Goal: Task Accomplishment & Management: Use online tool/utility

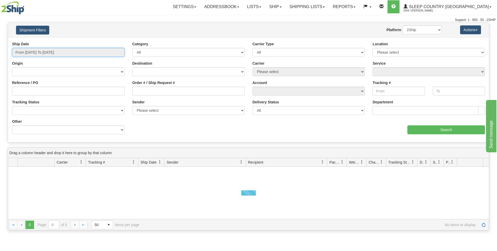
click at [118, 52] on input "From [DATE] To [DATE]" at bounding box center [68, 52] width 112 height 9
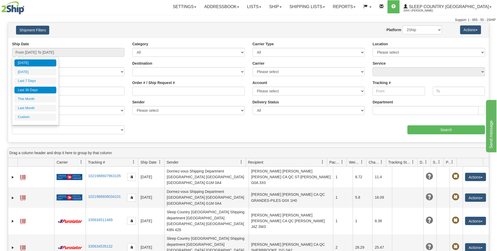
click at [32, 88] on li "Last 30 Days" at bounding box center [35, 90] width 42 height 7
type input "From [DATE] To [DATE]"
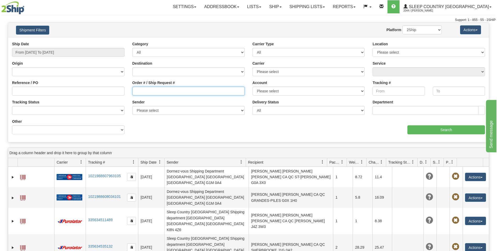
click at [137, 89] on input "Order # / Ship Request #" at bounding box center [188, 91] width 112 height 9
paste input "9000H968018"
type input "9000H968018"
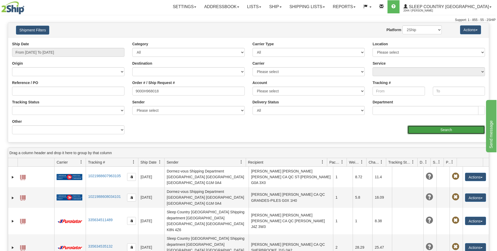
click at [440, 130] on input "Search" at bounding box center [445, 129] width 77 height 9
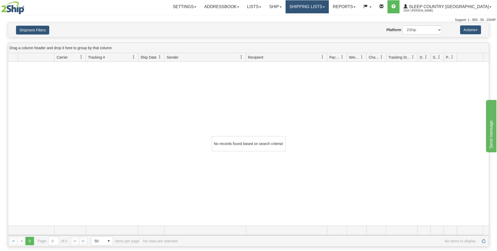
click at [329, 7] on link "Shipping lists" at bounding box center [306, 6] width 43 height 13
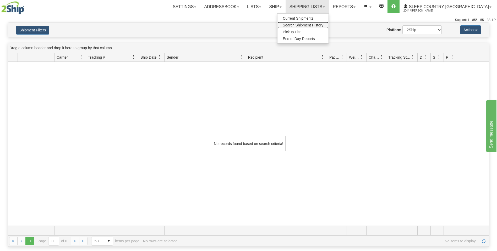
click at [323, 23] on span "Search Shipment History" at bounding box center [302, 25] width 41 height 4
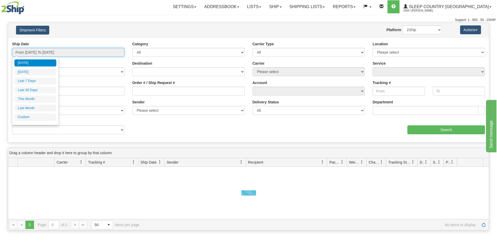
click at [120, 53] on input "From 08/15/2025 To 08/16/2025" at bounding box center [68, 52] width 112 height 9
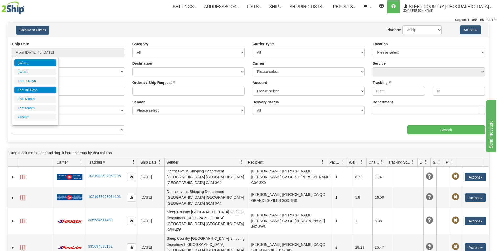
click at [43, 91] on li "Last 30 Days" at bounding box center [35, 90] width 42 height 7
type input "From 07/18/2025 To 08/16/2025"
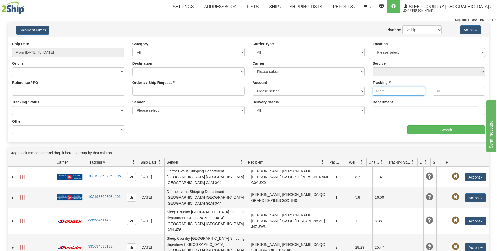
click at [376, 92] on input "Tracking #" at bounding box center [398, 91] width 52 height 9
paste input "463610444172"
drag, startPoint x: 376, startPoint y: 89, endPoint x: 376, endPoint y: 98, distance: 9.2
click at [376, 90] on input "463610444172" at bounding box center [398, 91] width 52 height 9
type input "463610444172"
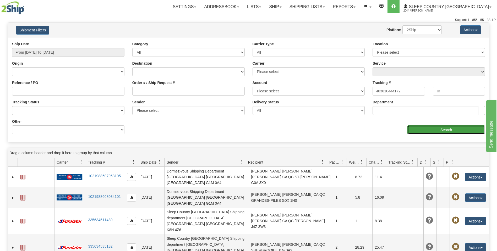
click at [442, 131] on input "Search" at bounding box center [445, 129] width 77 height 9
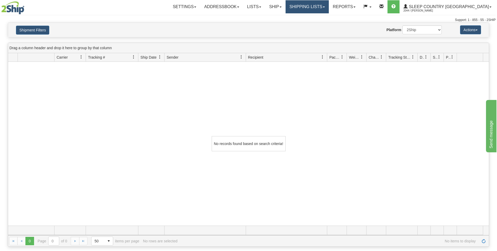
click at [329, 9] on link "Shipping lists" at bounding box center [306, 6] width 43 height 13
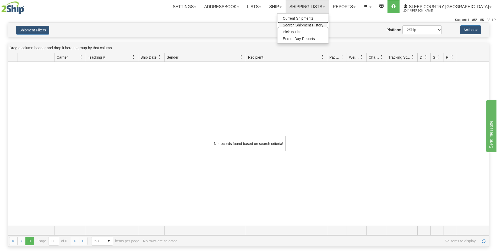
click at [323, 25] on span "Search Shipment History" at bounding box center [302, 25] width 41 height 4
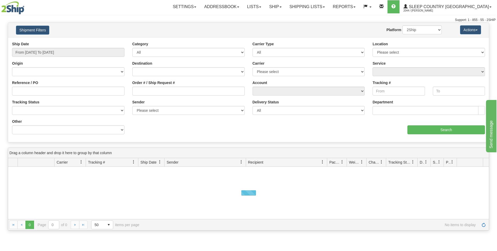
click at [102, 47] on div "Ship Date From 08/15/2025 To 08/16/2025" at bounding box center [68, 48] width 112 height 15
click at [118, 52] on input "From 08/15/2025 To 08/16/2025" at bounding box center [68, 52] width 112 height 9
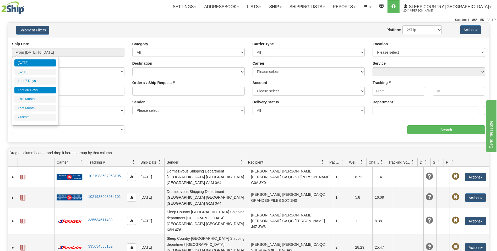
click at [45, 90] on li "Last 30 Days" at bounding box center [35, 90] width 42 height 7
type input "From 07/18/2025 To 08/16/2025"
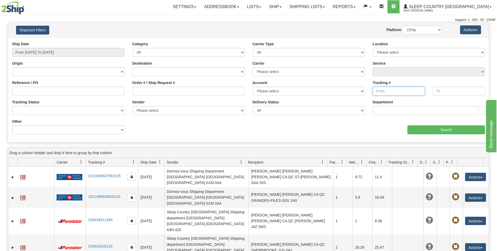
click at [374, 91] on input "Tracking #" at bounding box center [398, 91] width 52 height 9
click at [374, 90] on input "Tracking #" at bounding box center [398, 91] width 52 height 9
paste input "463610444183"
type input "463610444183"
click at [435, 130] on input "Search" at bounding box center [445, 129] width 77 height 9
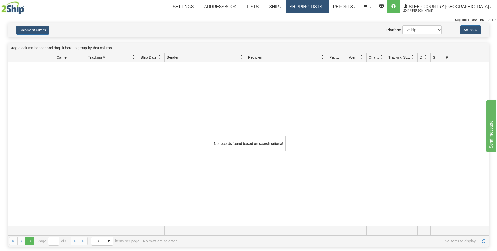
click at [329, 8] on link "Shipping lists" at bounding box center [306, 6] width 43 height 13
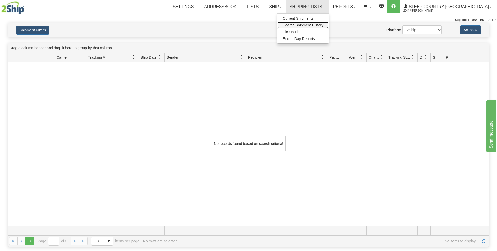
click at [323, 25] on span "Search Shipment History" at bounding box center [302, 25] width 41 height 4
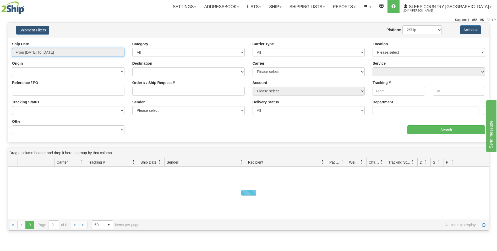
click at [115, 51] on input "From [DATE] To [DATE]" at bounding box center [68, 52] width 112 height 9
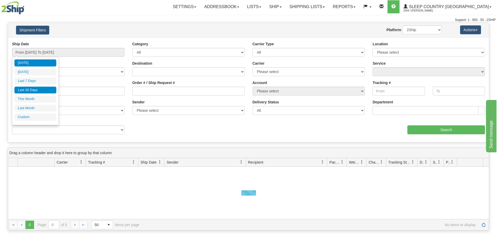
click at [41, 89] on li "Last 30 Days" at bounding box center [35, 90] width 42 height 7
type input "From [DATE] To [DATE]"
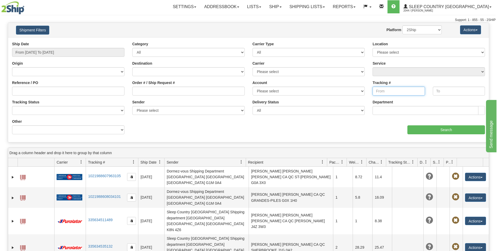
click at [377, 90] on input "Tracking #" at bounding box center [398, 91] width 52 height 9
paste input "463610444183"
type input "463610444183"
click at [439, 31] on select "2Ship Imported" at bounding box center [421, 29] width 39 height 9
select select "1"
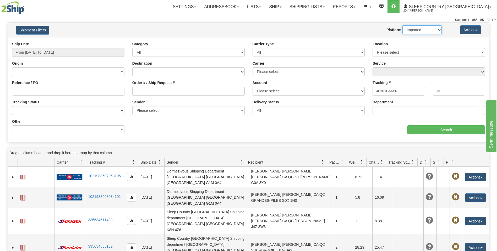
click at [402, 25] on select "2Ship Imported" at bounding box center [421, 29] width 39 height 9
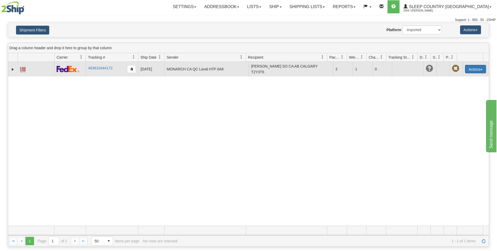
click at [473, 69] on button "Actions" at bounding box center [475, 69] width 21 height 8
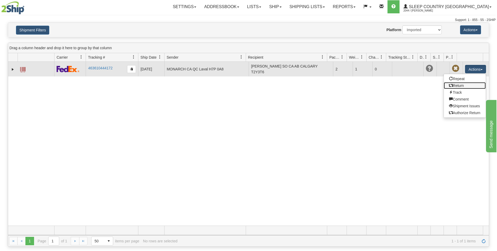
click at [451, 83] on link "Return" at bounding box center [464, 85] width 42 height 7
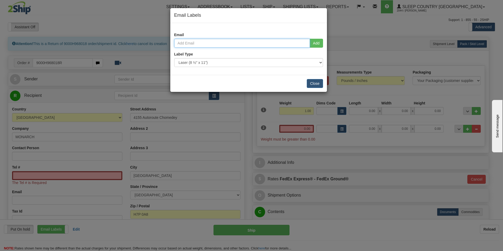
click at [179, 42] on input "email" at bounding box center [242, 43] width 136 height 9
click at [197, 44] on input "email" at bounding box center [242, 43] width 136 height 9
paste input "[EMAIL_ADDRESS][DOMAIN_NAME]"
type input "[EMAIL_ADDRESS][DOMAIN_NAME]"
click at [317, 84] on button "Close" at bounding box center [315, 83] width 16 height 9
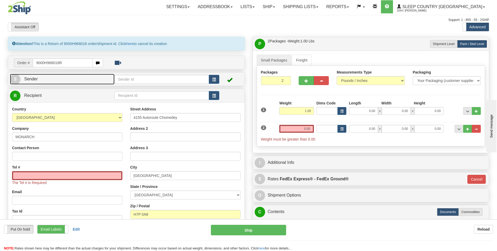
click at [85, 76] on link "S Sender" at bounding box center [62, 79] width 104 height 11
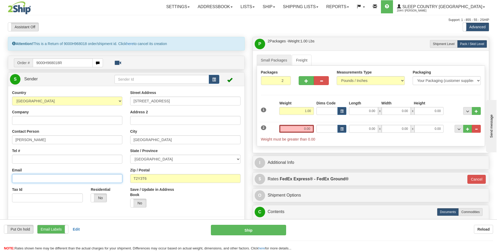
click at [17, 175] on input "Email" at bounding box center [67, 178] width 110 height 9
paste input "[EMAIL_ADDRESS][DOMAIN_NAME]"
type input "[EMAIL_ADDRESS][DOMAIN_NAME]"
click at [100, 199] on label "No" at bounding box center [99, 198] width 16 height 8
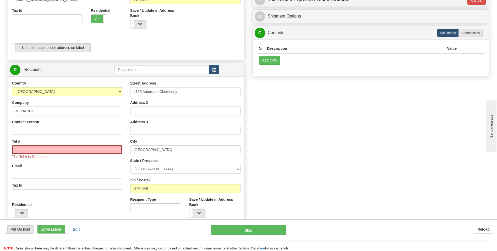
scroll to position [196, 0]
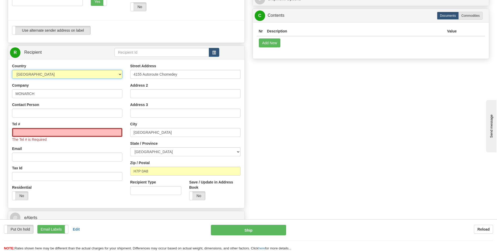
click at [42, 75] on select "AFGHANISTAN ALAND ISLANDS ALBANIA ALGERIA AMERICAN SAMOA ANDORRA ANGOLA ANGUILL…" at bounding box center [67, 74] width 110 height 9
click at [107, 74] on select "AFGHANISTAN ALAND ISLANDS ALBANIA ALGERIA AMERICAN SAMOA ANDORRA ANGOLA ANGUILL…" at bounding box center [67, 74] width 110 height 9
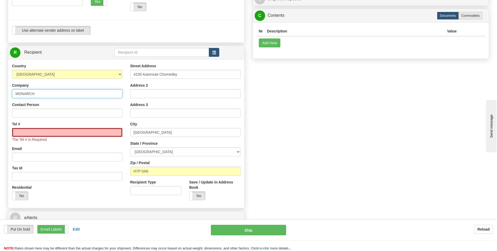
click at [41, 94] on input "MONARCH" at bounding box center [67, 93] width 110 height 9
drag, startPoint x: 44, startPoint y: 93, endPoint x: 13, endPoint y: 91, distance: 31.5
click at [13, 91] on input "MONARCH" at bounding box center [67, 93] width 110 height 9
type input "Sleep Country [GEOGRAPHIC_DATA]"
click at [30, 134] on input "Tel #" at bounding box center [67, 132] width 110 height 9
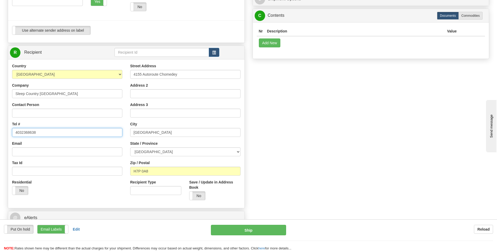
click at [22, 132] on input "4032368638" at bounding box center [67, 132] width 110 height 9
click at [29, 132] on input "403-2368638" at bounding box center [67, 132] width 110 height 9
type input "[PHONE_NUMBER]"
click at [191, 72] on input "4155 Autoroute Chomedey" at bounding box center [185, 74] width 110 height 9
drag, startPoint x: 190, startPoint y: 73, endPoint x: 123, endPoint y: 73, distance: 67.0
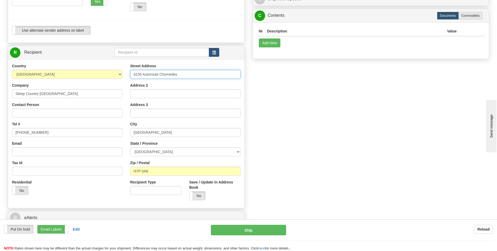
click at [123, 73] on div "Country AFGHANISTAN ALAND ISLANDS ALBANIA ALGERIA AMERICAN SAMOA ANDORRA ANGOLA…" at bounding box center [126, 133] width 236 height 141
type input "11 DUFFIN PLACE SOUTH EAST"
click at [149, 132] on input "[GEOGRAPHIC_DATA]" at bounding box center [185, 132] width 110 height 9
type input "L"
type input "[GEOGRAPHIC_DATA]"
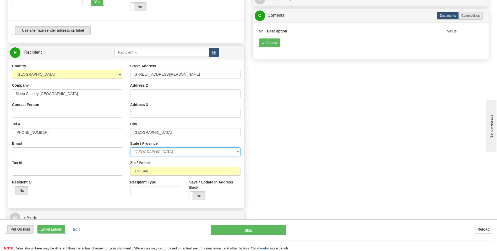
click at [235, 150] on select "[GEOGRAPHIC_DATA] [GEOGRAPHIC_DATA] [GEOGRAPHIC_DATA] [GEOGRAPHIC_DATA] [GEOGRA…" at bounding box center [185, 151] width 110 height 9
select select "AB"
click at [130, 147] on select "[GEOGRAPHIC_DATA] [GEOGRAPHIC_DATA] [GEOGRAPHIC_DATA] [GEOGRAPHIC_DATA] [GEOGRA…" at bounding box center [185, 151] width 110 height 9
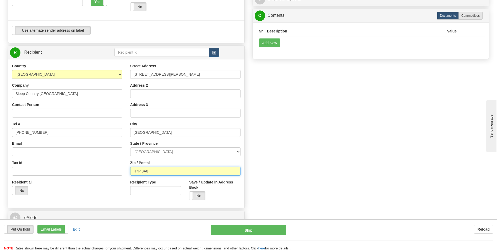
click at [168, 173] on input "H7P 0A8" at bounding box center [185, 171] width 110 height 9
type input "H"
type input "P"
type input "T2C 4W3"
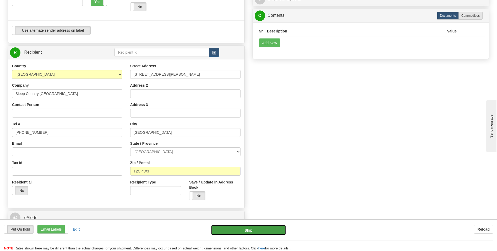
click at [262, 227] on button "Ship" at bounding box center [248, 230] width 75 height 10
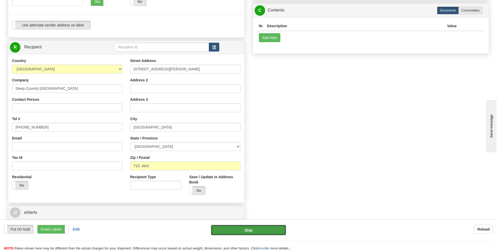
click at [262, 230] on button "Ship" at bounding box center [248, 230] width 75 height 10
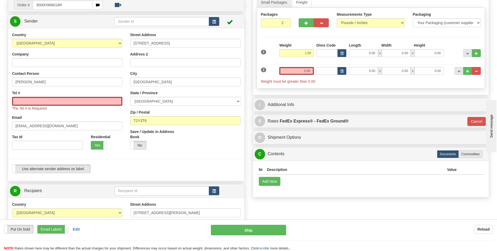
scroll to position [45, 0]
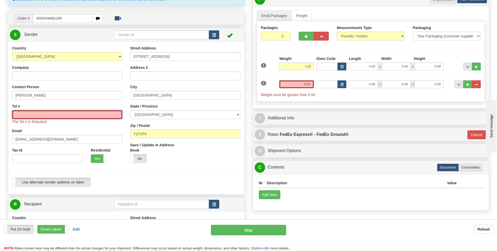
click at [35, 115] on input "Tel #" at bounding box center [67, 114] width 110 height 9
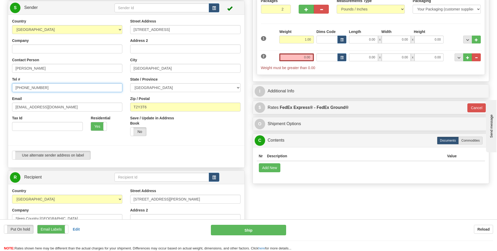
scroll to position [84, 0]
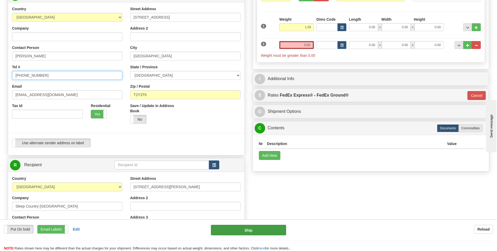
type input "[PHONE_NUMBER]"
click at [237, 229] on button "Ship" at bounding box center [248, 230] width 75 height 10
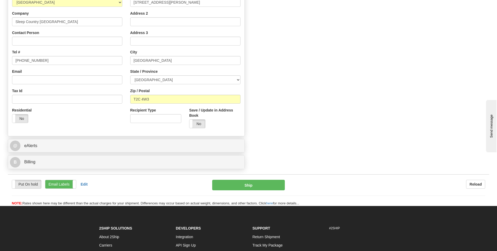
scroll to position [280, 0]
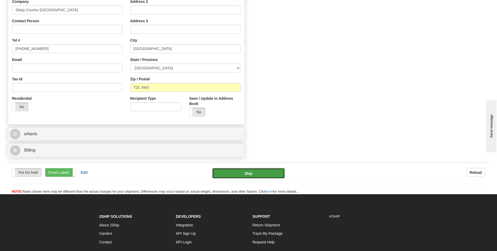
click at [235, 175] on button "Ship" at bounding box center [248, 173] width 72 height 10
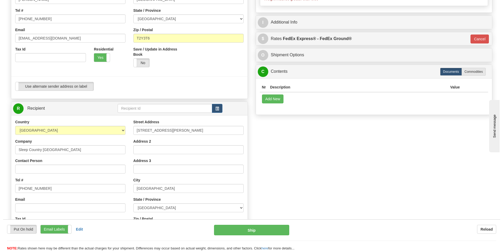
scroll to position [84, 0]
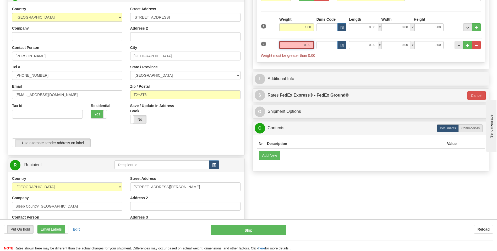
click at [302, 44] on input "0.00" at bounding box center [296, 45] width 35 height 8
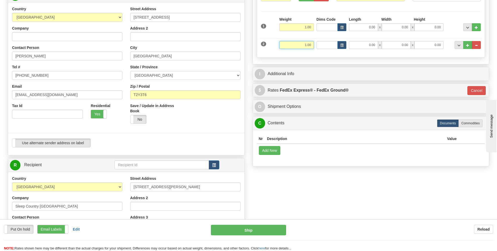
type input "1.00"
type input "92"
click at [296, 204] on div "Attention! This is a Return of 9000H968018 order/shipment id. Click here to can…" at bounding box center [248, 154] width 489 height 403
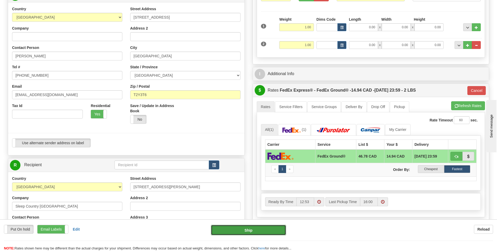
click at [261, 231] on button "Ship" at bounding box center [248, 230] width 75 height 10
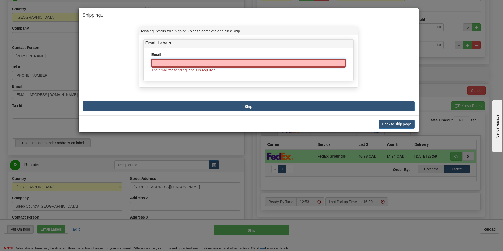
click at [157, 61] on input "Email" at bounding box center [248, 63] width 194 height 9
click at [170, 66] on input "Email" at bounding box center [248, 63] width 194 height 9
paste input "[EMAIL_ADDRESS][DOMAIN_NAME]"
type input "ditchieso@yahoo.com"
click at [257, 105] on button "Ship" at bounding box center [248, 106] width 332 height 10
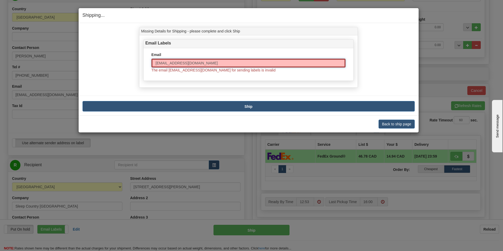
click at [252, 60] on input "ditchieso@yahoo.com" at bounding box center [248, 63] width 194 height 9
click at [155, 63] on input "ditchieso@yahoo.com" at bounding box center [248, 63] width 194 height 9
click at [197, 62] on input "ditchieso@yahoo.com" at bounding box center [248, 63] width 194 height 9
click at [264, 75] on div "Email ditchieso@yahoo.com The email ditchieso@yahoo.com for sending labels is i…" at bounding box center [248, 64] width 202 height 25
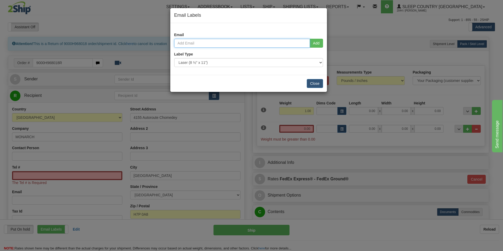
click at [187, 43] on input "email" at bounding box center [242, 43] width 136 height 9
paste input "[EMAIL_ADDRESS][DOMAIN_NAME]"
type input "[EMAIL_ADDRESS][DOMAIN_NAME]"
click at [317, 42] on button "Add" at bounding box center [315, 43] width 13 height 9
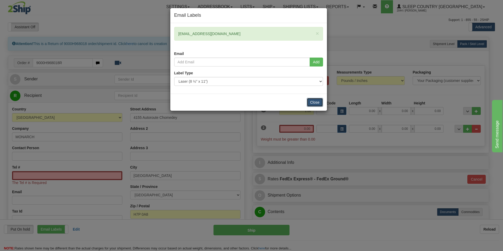
click at [316, 102] on button "Close" at bounding box center [315, 102] width 16 height 9
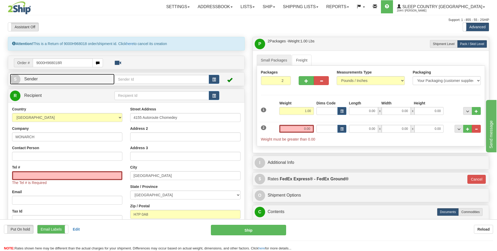
click at [74, 81] on link "S Sender" at bounding box center [62, 79] width 104 height 11
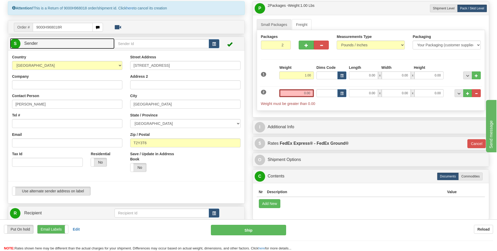
scroll to position [79, 0]
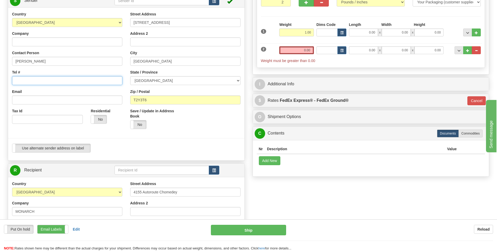
click at [18, 81] on input "Tel #" at bounding box center [67, 80] width 110 height 9
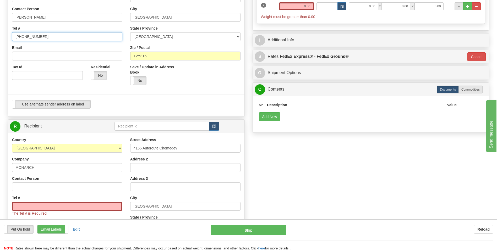
scroll to position [196, 0]
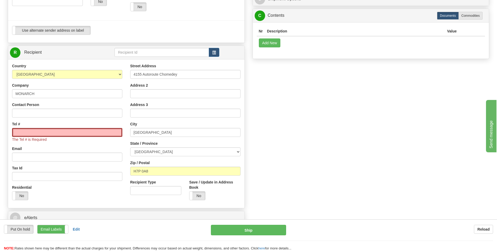
type input "[PHONE_NUMBER]"
click at [43, 133] on input "Tel #" at bounding box center [67, 132] width 110 height 9
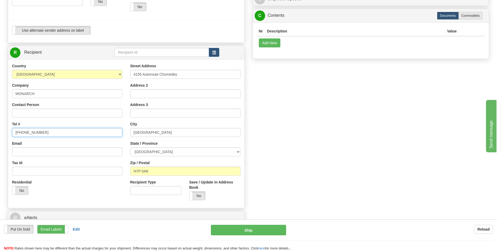
type input "[PHONE_NUMBER]"
click at [59, 91] on input "MONARCH" at bounding box center [67, 93] width 110 height 9
type input "M"
type input "Sleep Country [GEOGRAPHIC_DATA]"
click at [189, 75] on input "4155 Autoroute Chomedey" at bounding box center [185, 74] width 110 height 9
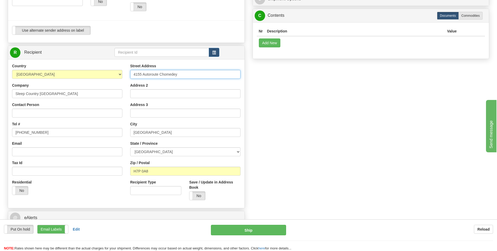
drag, startPoint x: 176, startPoint y: 74, endPoint x: 128, endPoint y: 76, distance: 47.7
click at [128, 76] on div "Street Address 4155 Autoroute Chomedey Address 2 Address 3 City Laval State / P…" at bounding box center [185, 133] width 118 height 141
type input "11 DUFFRIN STREET PLACE SOUTH EAST"
click at [216, 132] on input "Laval" at bounding box center [185, 132] width 110 height 9
drag, startPoint x: 216, startPoint y: 132, endPoint x: 139, endPoint y: 130, distance: 77.3
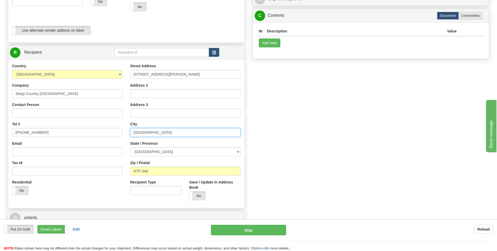
click at [139, 130] on input "Laval" at bounding box center [185, 132] width 110 height 9
type input "CALGARY"
drag, startPoint x: 177, startPoint y: 151, endPoint x: 210, endPoint y: 154, distance: 33.1
click at [182, 151] on select "ALBERTA BRITISH COLUMBIA MANITOBA NEW BRUNSWICK NEWFOUNDLAND NOVA SCOTIA NUNAVU…" at bounding box center [185, 151] width 110 height 9
select select "AB"
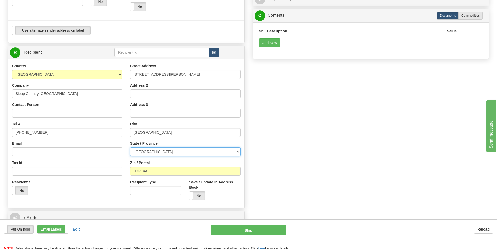
click at [130, 147] on select "ALBERTA BRITISH COLUMBIA MANITOBA NEW BRUNSWICK NEWFOUNDLAND NOVA SCOTIA NUNAVU…" at bounding box center [185, 151] width 110 height 9
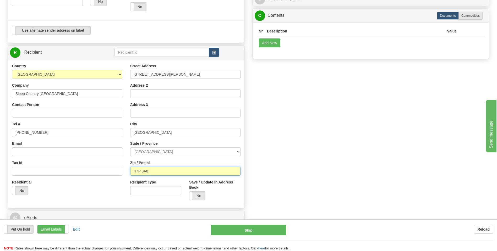
click at [166, 171] on input "H7P 0A8" at bounding box center [185, 171] width 110 height 9
type input "H"
type input "T2C 4W3"
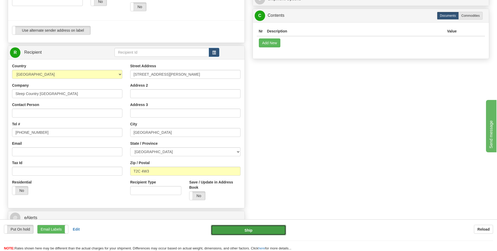
click at [251, 232] on button "Ship" at bounding box center [248, 230] width 75 height 10
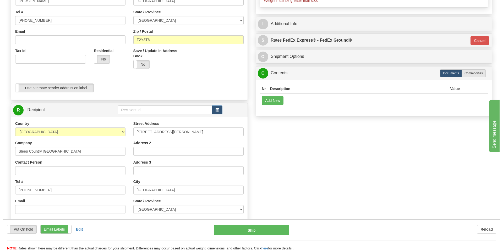
scroll to position [39, 0]
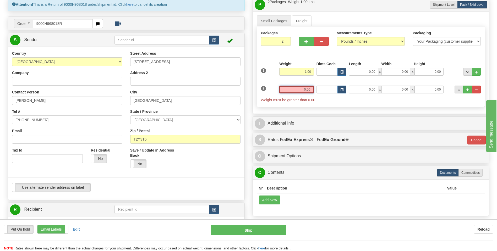
click at [310, 86] on input "0.00" at bounding box center [296, 90] width 35 height 8
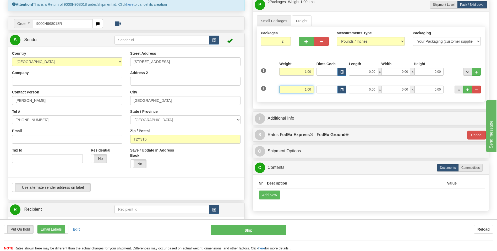
type input "1.00"
type input "92"
click at [322, 223] on div "Put On hold Put On hold Print Order Slip Print Order Slip Email Labels Email La…" at bounding box center [248, 235] width 497 height 32
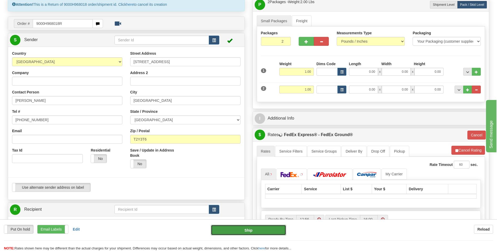
click at [260, 229] on button "Ship" at bounding box center [248, 230] width 75 height 10
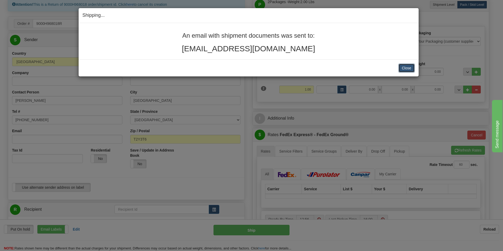
click at [405, 67] on button "Close" at bounding box center [406, 68] width 16 height 9
